Goal: Navigation & Orientation: Understand site structure

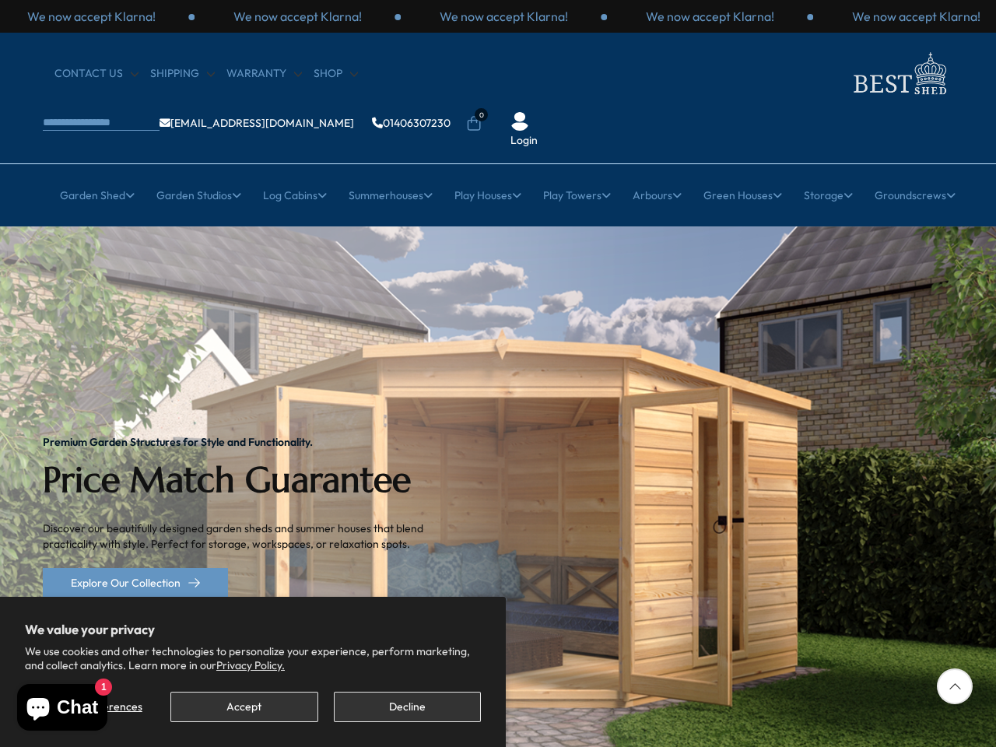
click at [498, 373] on img "1 / 2" at bounding box center [498, 516] width 996 height 581
click at [243, 706] on button "Accept" at bounding box center [243, 706] width 147 height 30
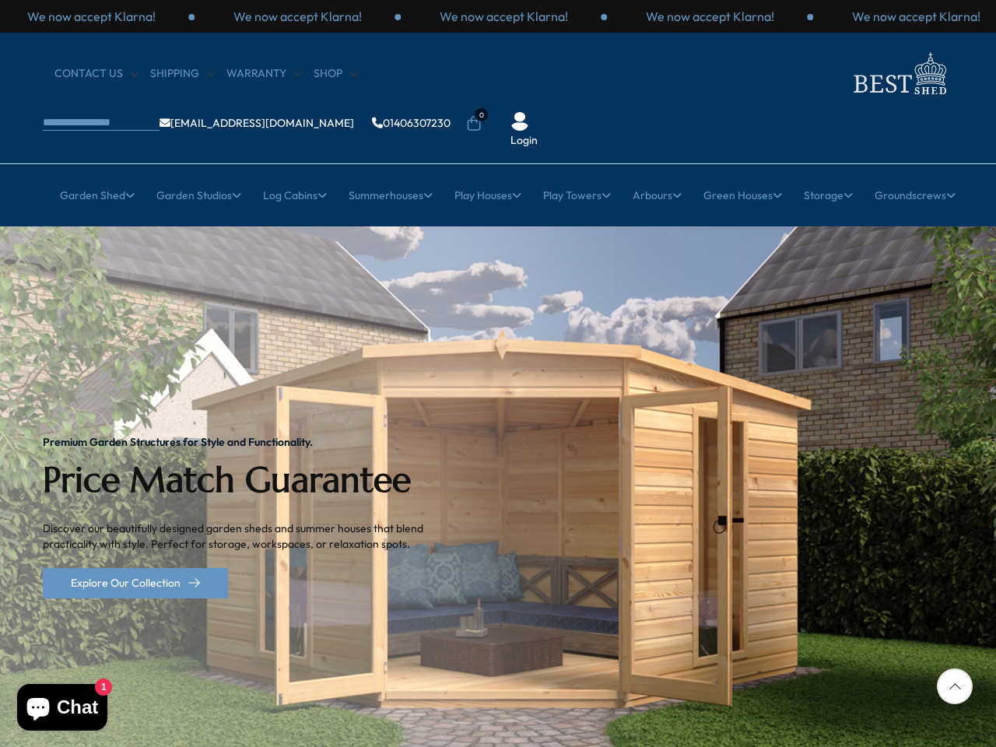
click at [407, 706] on div "Premium Garden Structures for Style and Functionality. Price Match Guarantee Di…" at bounding box center [245, 516] width 404 height 581
click at [401, 16] on div "We now accept Klarna!" at bounding box center [297, 16] width 206 height 17
click at [481, 105] on li "0" at bounding box center [474, 113] width 16 height 16
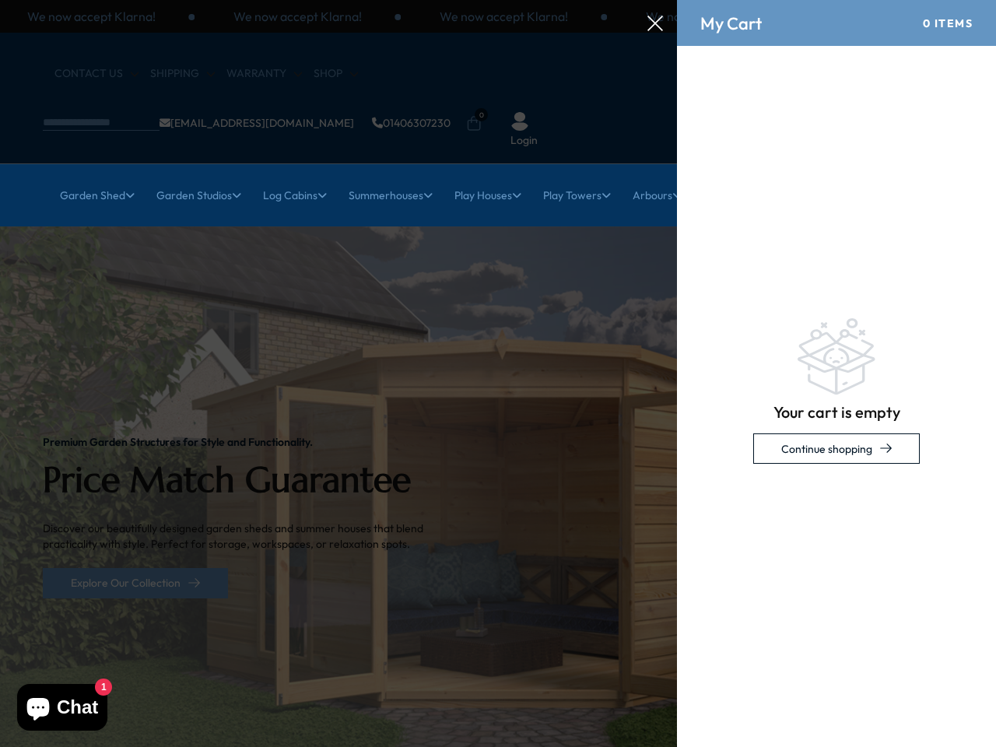
click at [88, 176] on link "Garden Shed" at bounding box center [97, 195] width 75 height 39
click at [191, 176] on link "Garden Studios" at bounding box center [198, 195] width 85 height 39
click at [289, 176] on link "Log Cabins" at bounding box center [295, 195] width 64 height 39
click at [387, 176] on link "Summerhouses" at bounding box center [390, 195] width 84 height 39
click at [487, 176] on link "Play Houses" at bounding box center [487, 195] width 67 height 39
